Goal: Navigation & Orientation: Find specific page/section

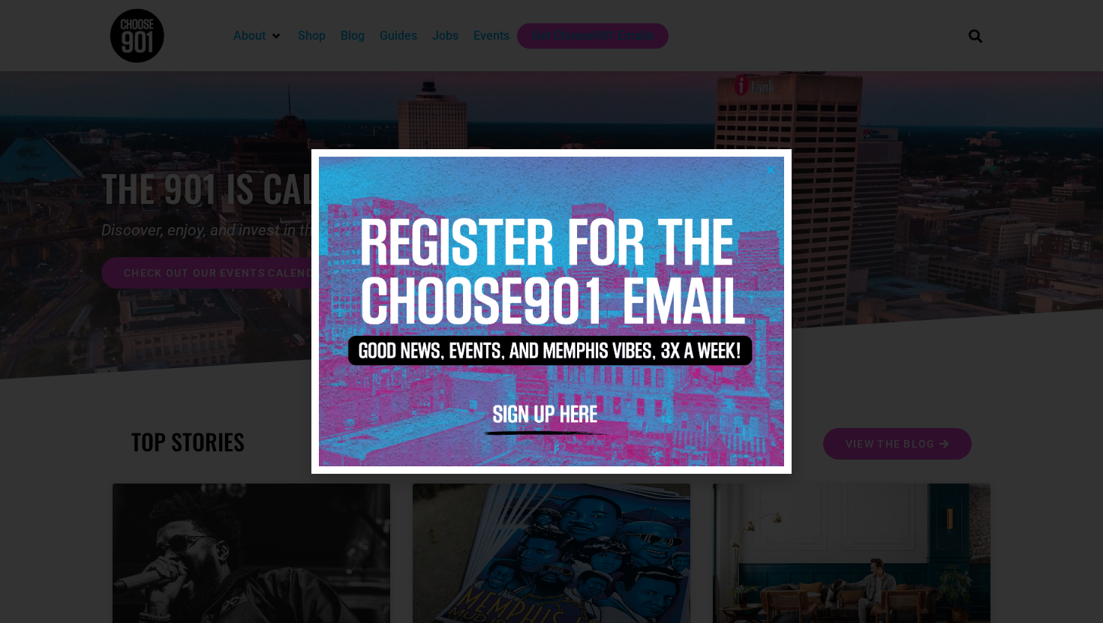
click at [764, 169] on img at bounding box center [551, 312] width 465 height 310
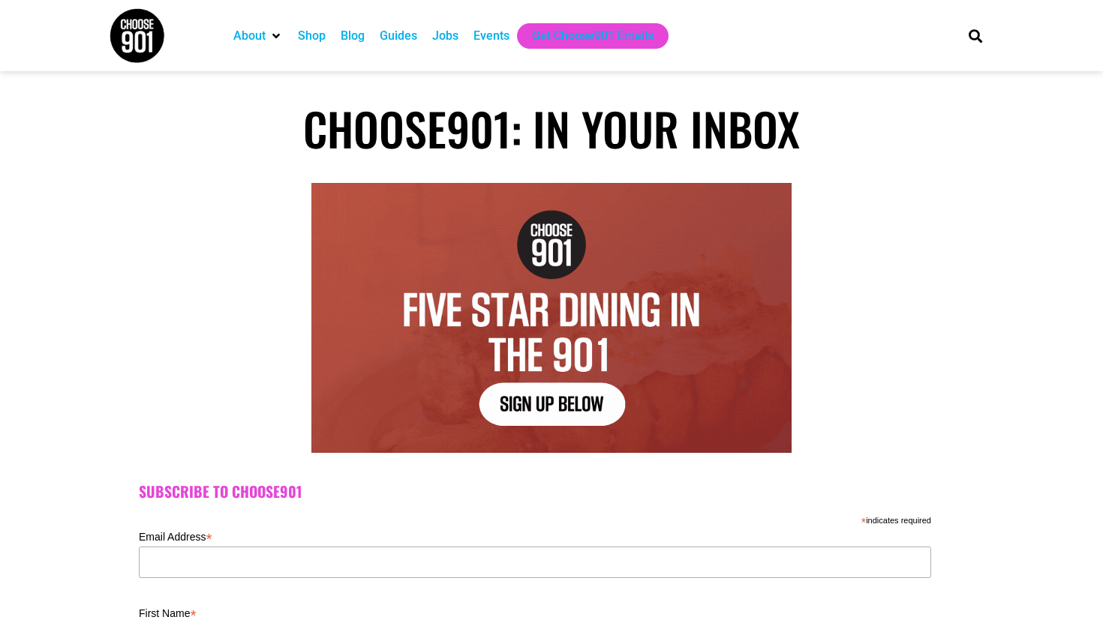
click at [140, 34] on img at bounding box center [137, 36] width 56 height 56
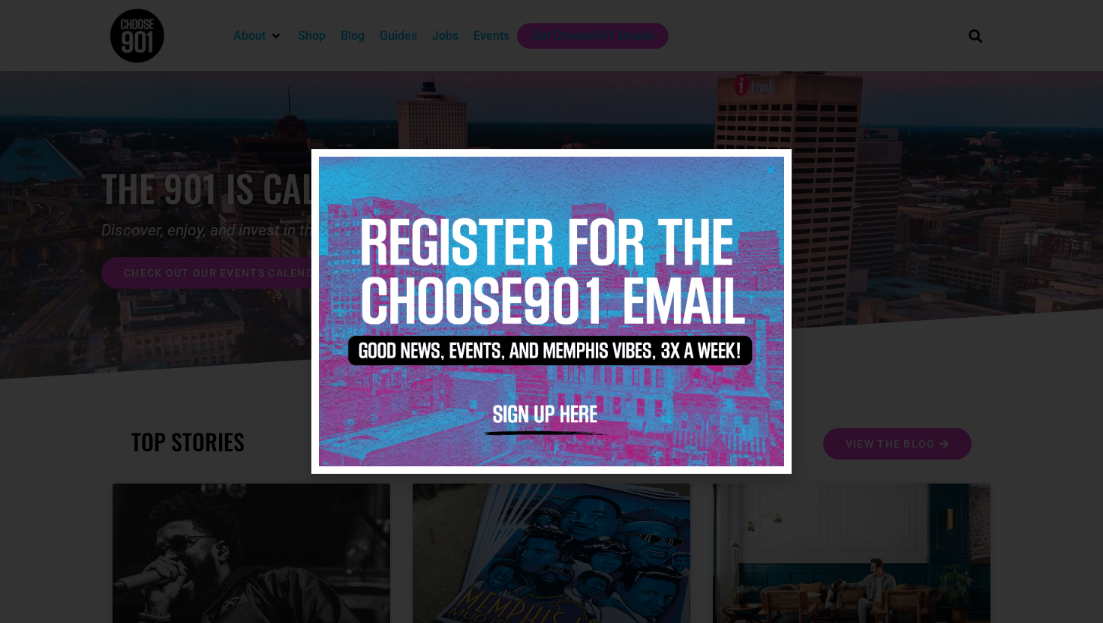
click at [764, 161] on img at bounding box center [551, 312] width 465 height 310
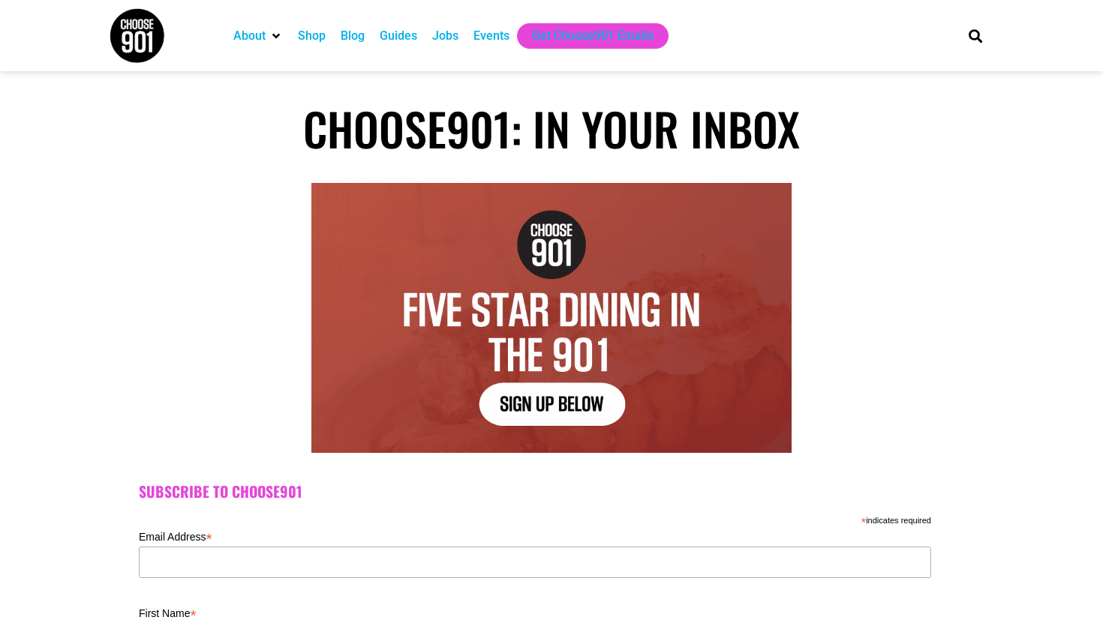
click at [137, 32] on img at bounding box center [137, 36] width 56 height 56
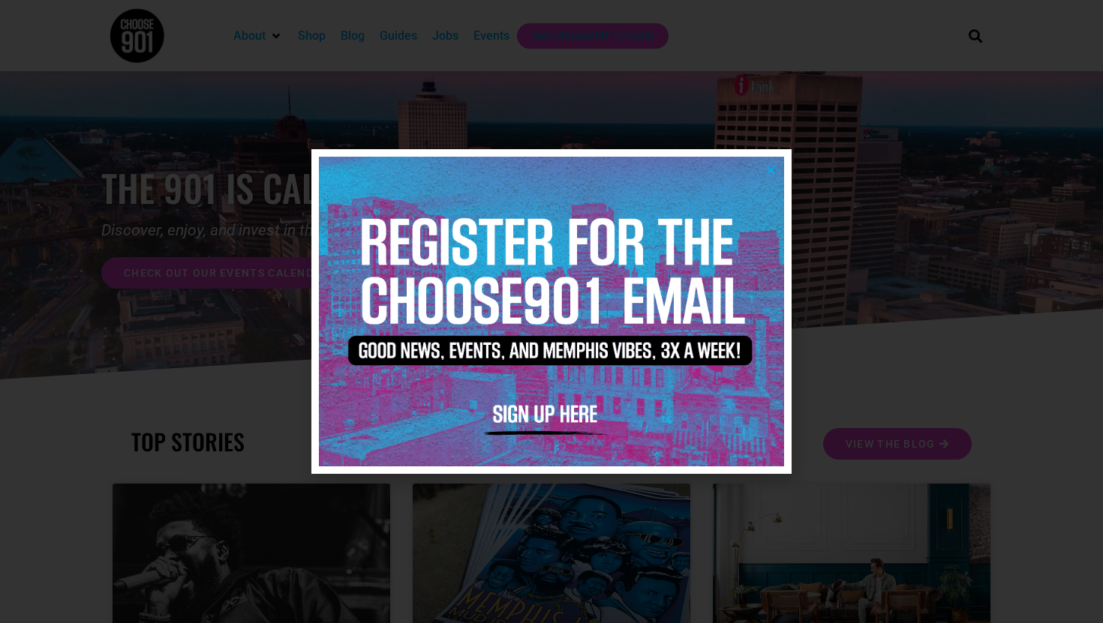
click at [877, 316] on div at bounding box center [551, 311] width 1103 height 623
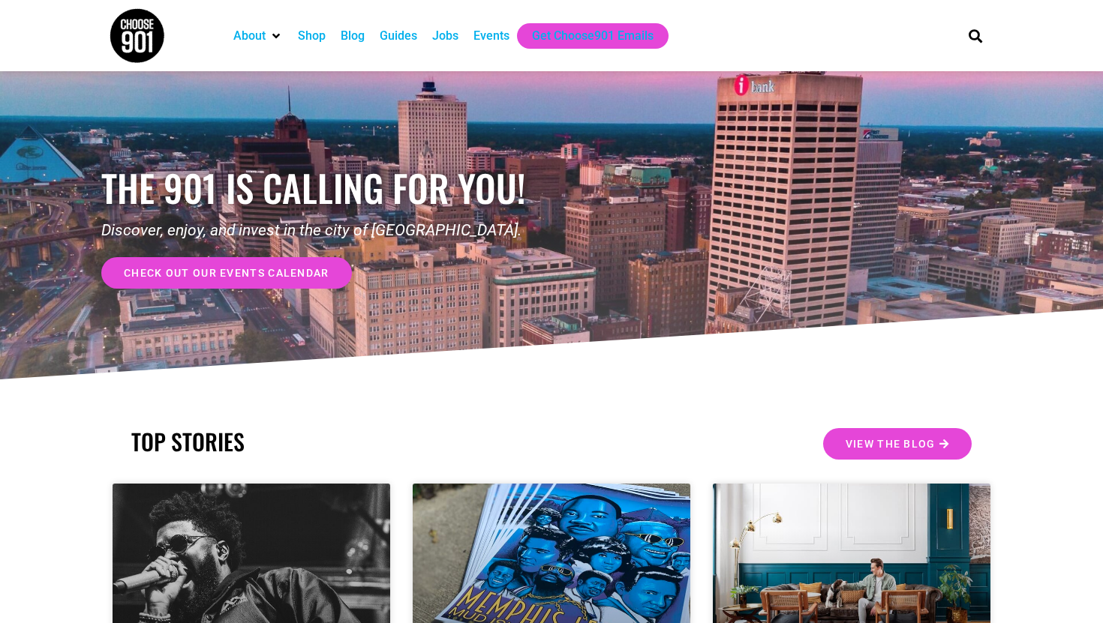
click at [303, 259] on link "check out our events calendar" at bounding box center [226, 273] width 251 height 32
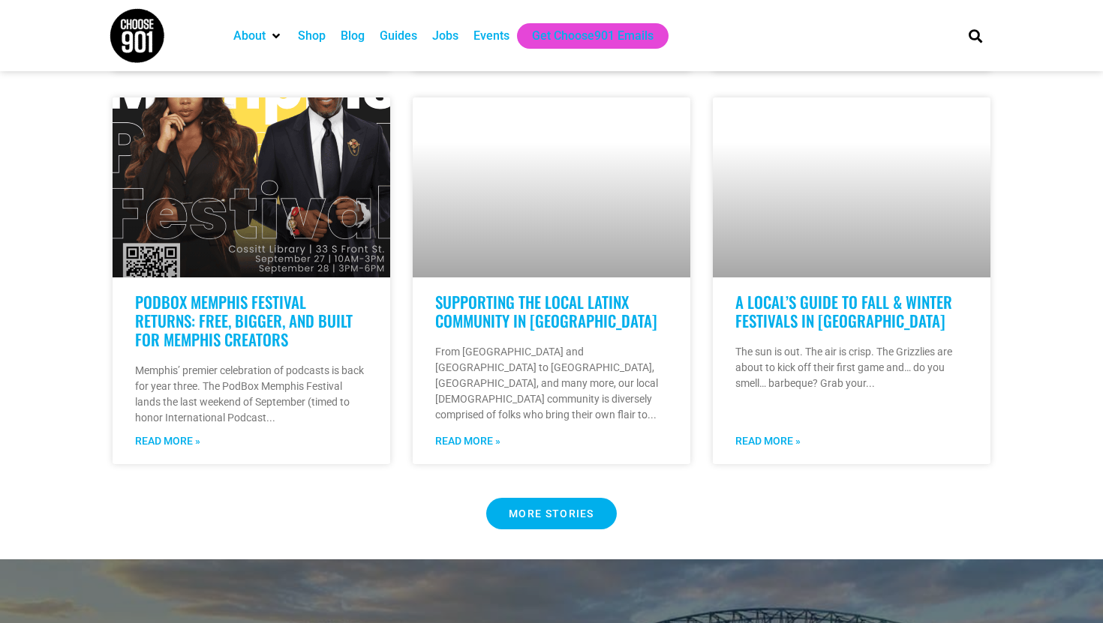
scroll to position [1231, 0]
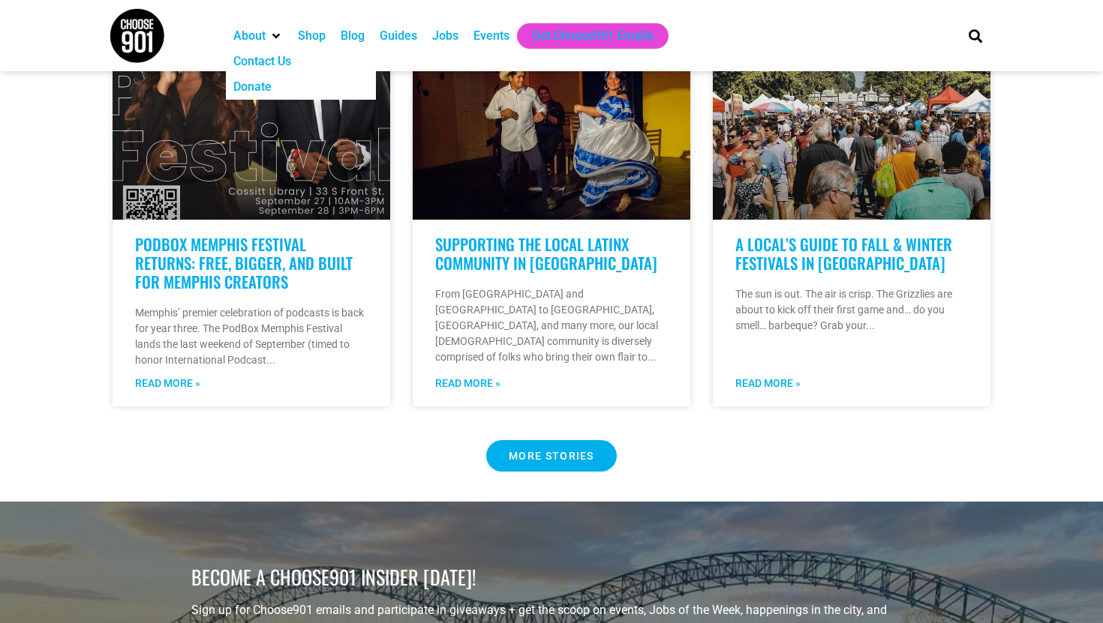
click at [134, 22] on img at bounding box center [137, 36] width 56 height 56
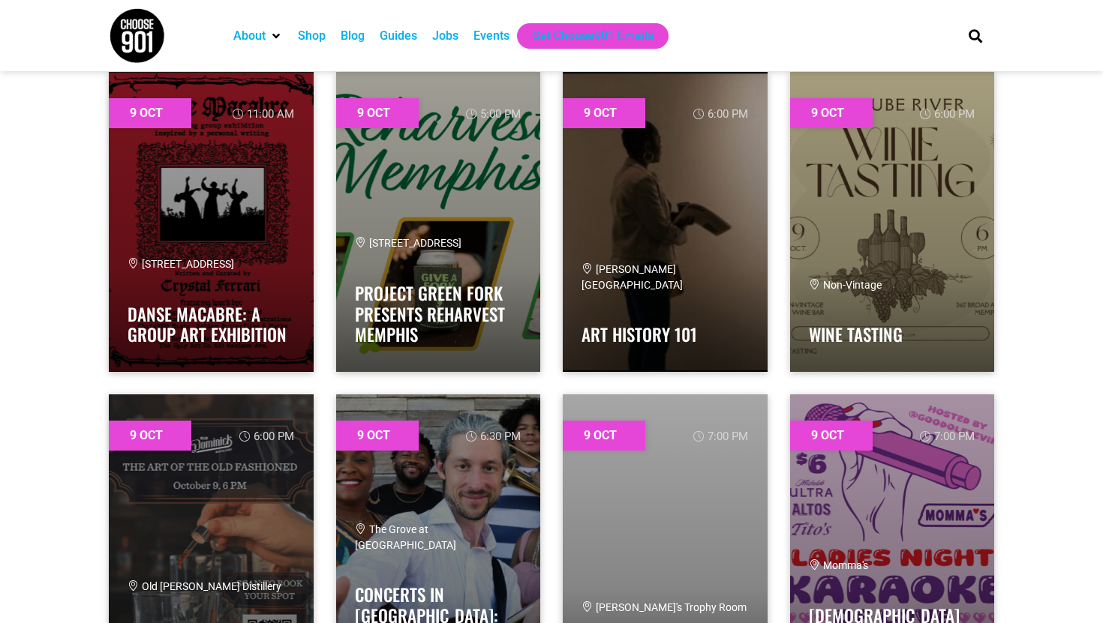
scroll to position [3430, 0]
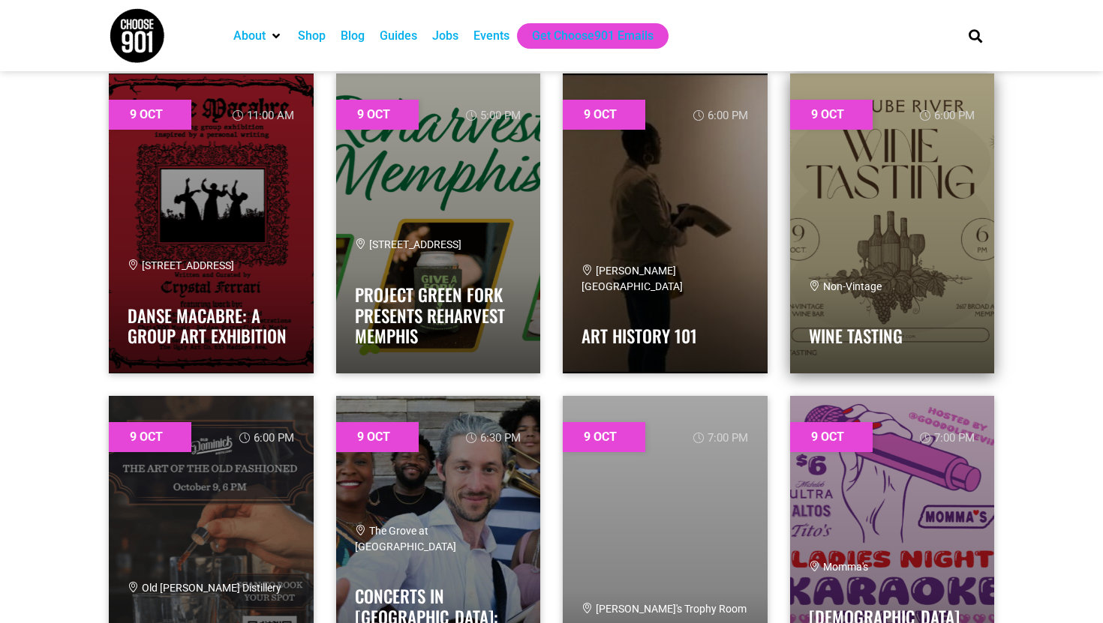
click at [860, 165] on link at bounding box center [892, 224] width 205 height 300
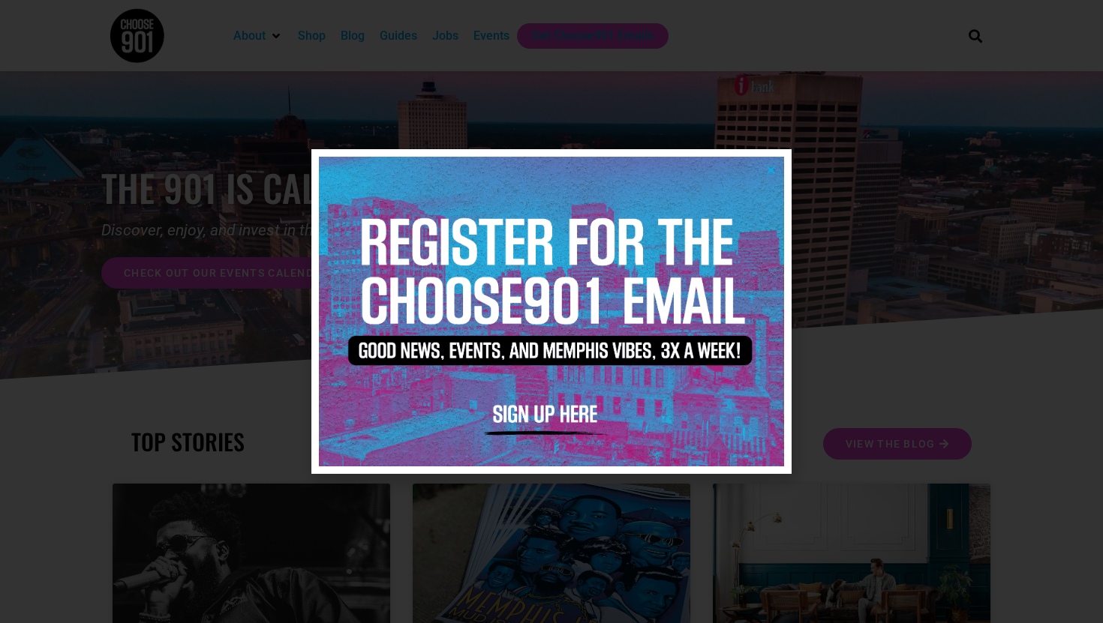
click at [1016, 223] on div at bounding box center [551, 311] width 1103 height 623
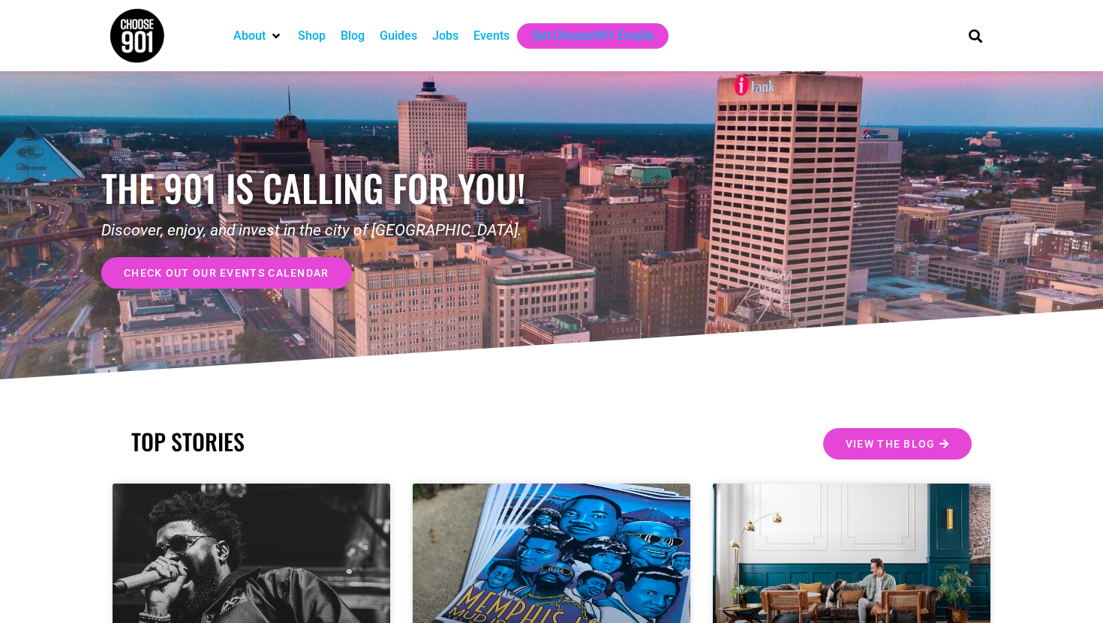
click at [341, 271] on link "check out our events calendar" at bounding box center [226, 273] width 251 height 32
